Goal: Transaction & Acquisition: Book appointment/travel/reservation

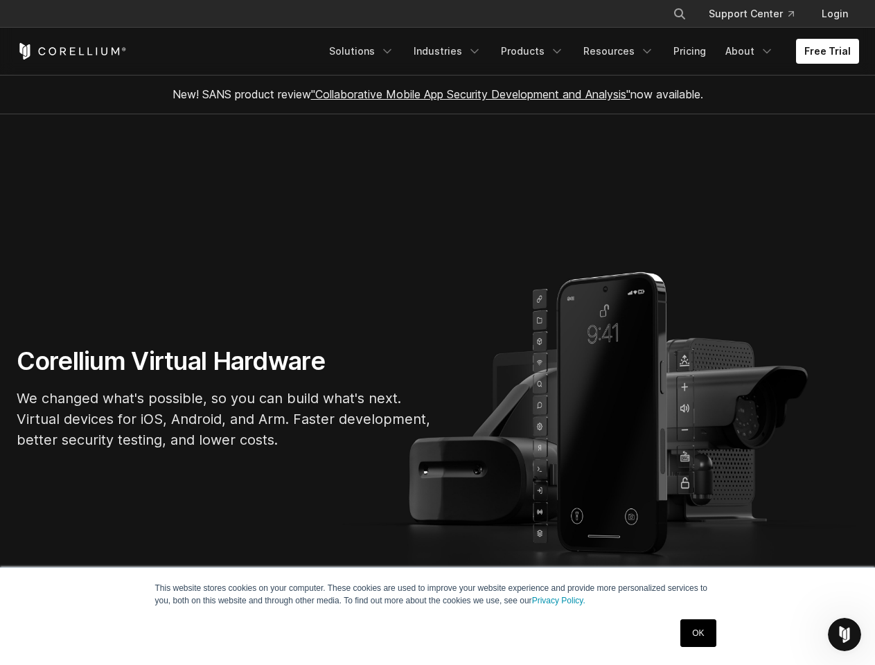
click at [437, 333] on section "Corellium Virtual Hardware We changed what's possible, so you can build what's …" at bounding box center [437, 403] width 875 height 579
click at [679, 14] on icon "Search" at bounding box center [679, 13] width 11 height 11
click at [679, 14] on div "×" at bounding box center [681, 12] width 14 height 21
click at [845, 635] on icon "Open Intercom Messenger" at bounding box center [845, 635] width 23 height 23
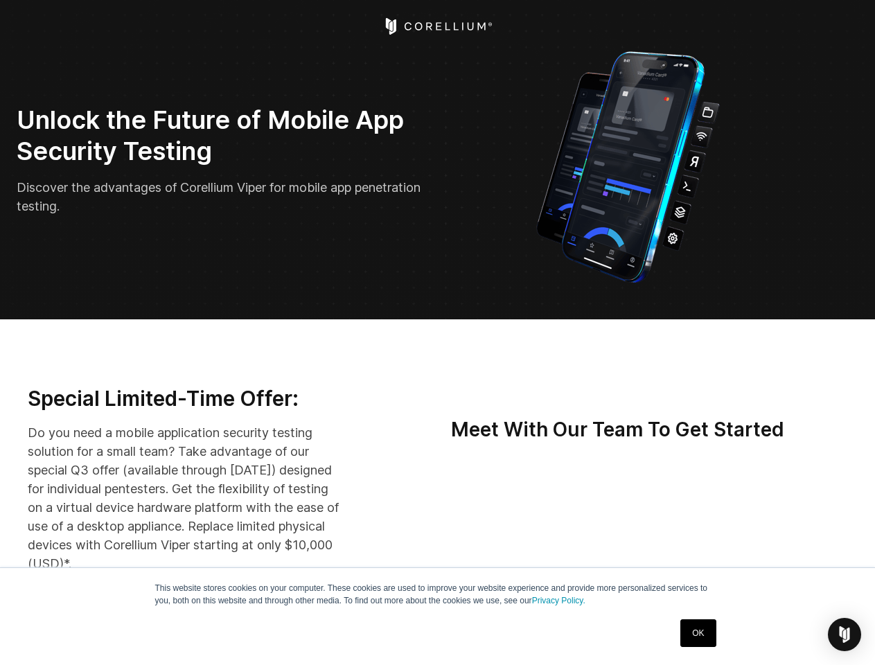
click at [845, 635] on img "Open Intercom Messenger" at bounding box center [844, 634] width 17 height 17
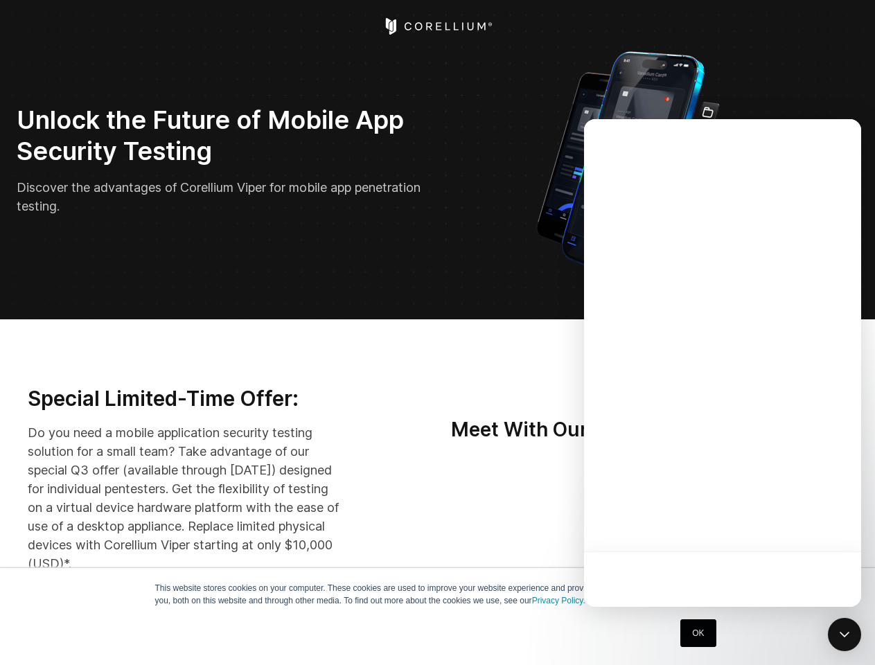
click at [739, 523] on div at bounding box center [722, 363] width 277 height 488
click at [804, 523] on div at bounding box center [722, 363] width 277 height 488
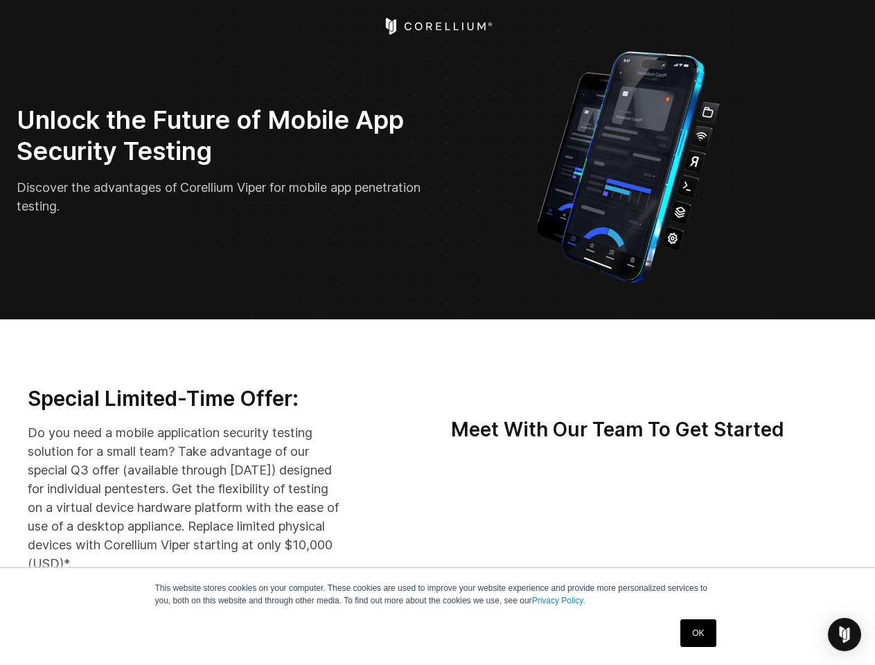
click at [845, 635] on img "Open Intercom Messenger" at bounding box center [844, 634] width 17 height 17
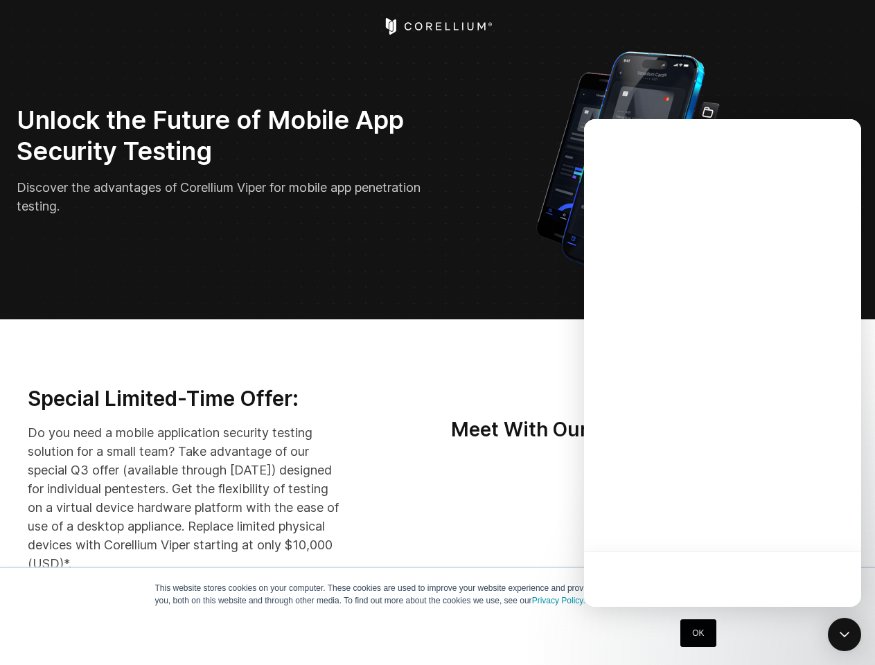
click at [739, 523] on div at bounding box center [722, 363] width 277 height 488
click at [804, 523] on div at bounding box center [722, 363] width 277 height 488
